Goal: Task Accomplishment & Management: Complete application form

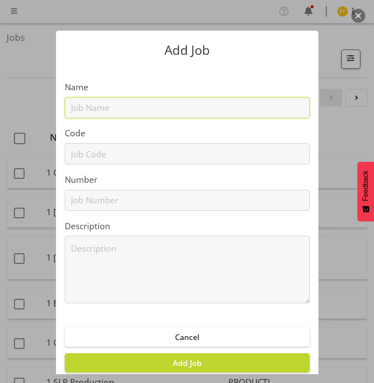
drag, startPoint x: 86, startPoint y: 115, endPoint x: 79, endPoint y: 131, distance: 17.6
click at [86, 115] on input "text" at bounding box center [187, 107] width 245 height 21
paste input "1251014A"
type input "1251014A"
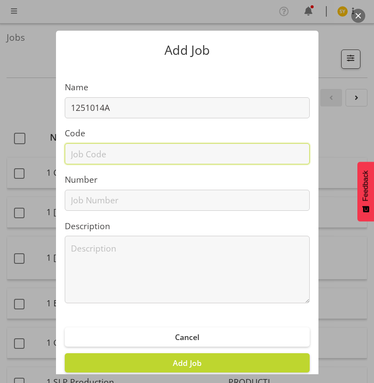
drag, startPoint x: 72, startPoint y: 150, endPoint x: 88, endPoint y: 140, distance: 18.7
click at [72, 151] on input "text" at bounding box center [187, 153] width 245 height 21
paste input "1251014A"
type input "1251014A"
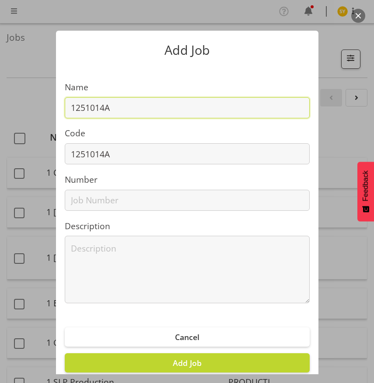
click at [130, 111] on input "1251014A" at bounding box center [187, 107] width 245 height 21
click at [123, 106] on input "1251014A -" at bounding box center [187, 107] width 245 height 21
paste input "Zeagold@WoolworthsExperience25"
type input "1251014A - Zeagold@WoolworthsExperience25"
drag, startPoint x: 260, startPoint y: 106, endPoint x: -20, endPoint y: 113, distance: 279.7
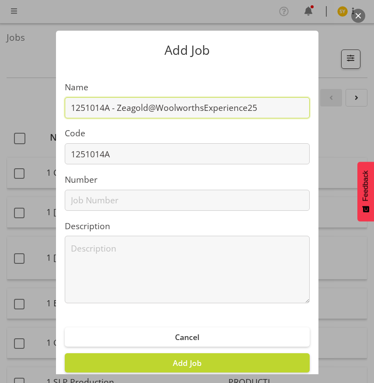
click at [0, 113] on html "COAST GROUP Profile Log Out Jobs Search Showing active jobs Showing running job…" at bounding box center [187, 191] width 374 height 383
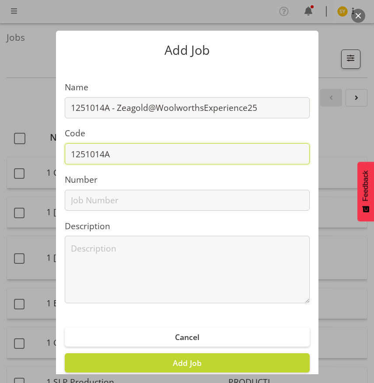
click at [132, 158] on input "1251014A" at bounding box center [187, 153] width 245 height 21
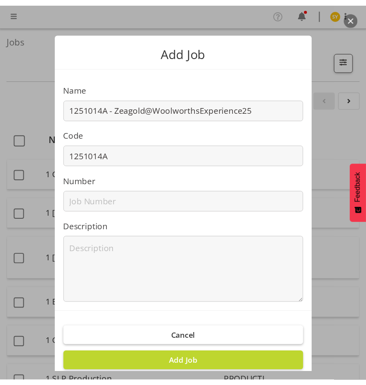
scroll to position [18, 0]
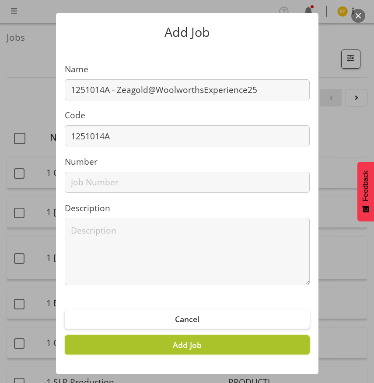
click at [187, 344] on span "Add Job" at bounding box center [187, 344] width 29 height 11
